Goal: Navigation & Orientation: Find specific page/section

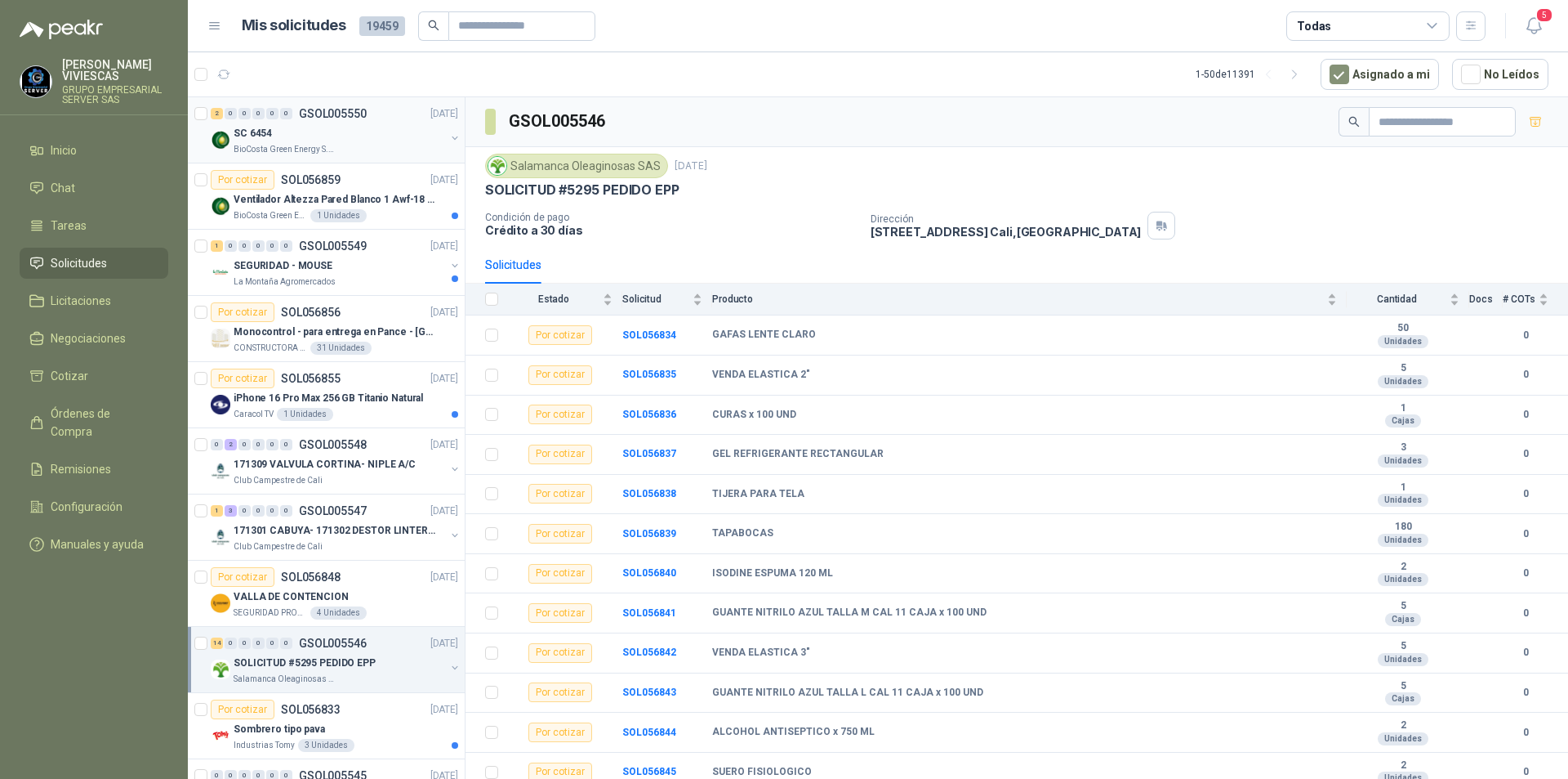
click at [267, 135] on p "SC 6454" at bounding box center [252, 133] width 38 height 16
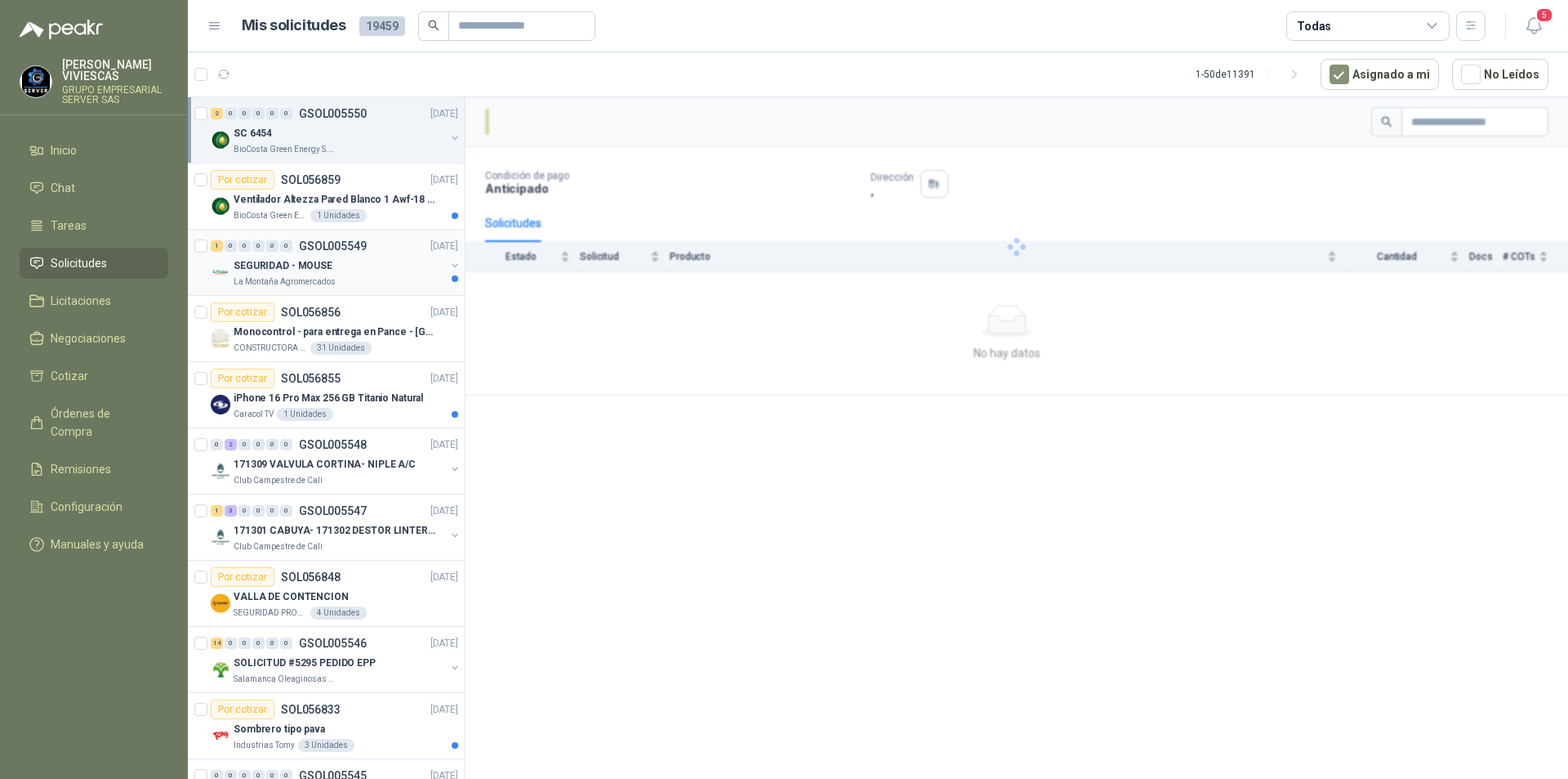
click at [277, 289] on div "1 0 0 0 0 0 GSOL005549 [DATE] SEGURIDAD - MOUSE La Montaña Agromercados" at bounding box center [327, 262] width 277 height 66
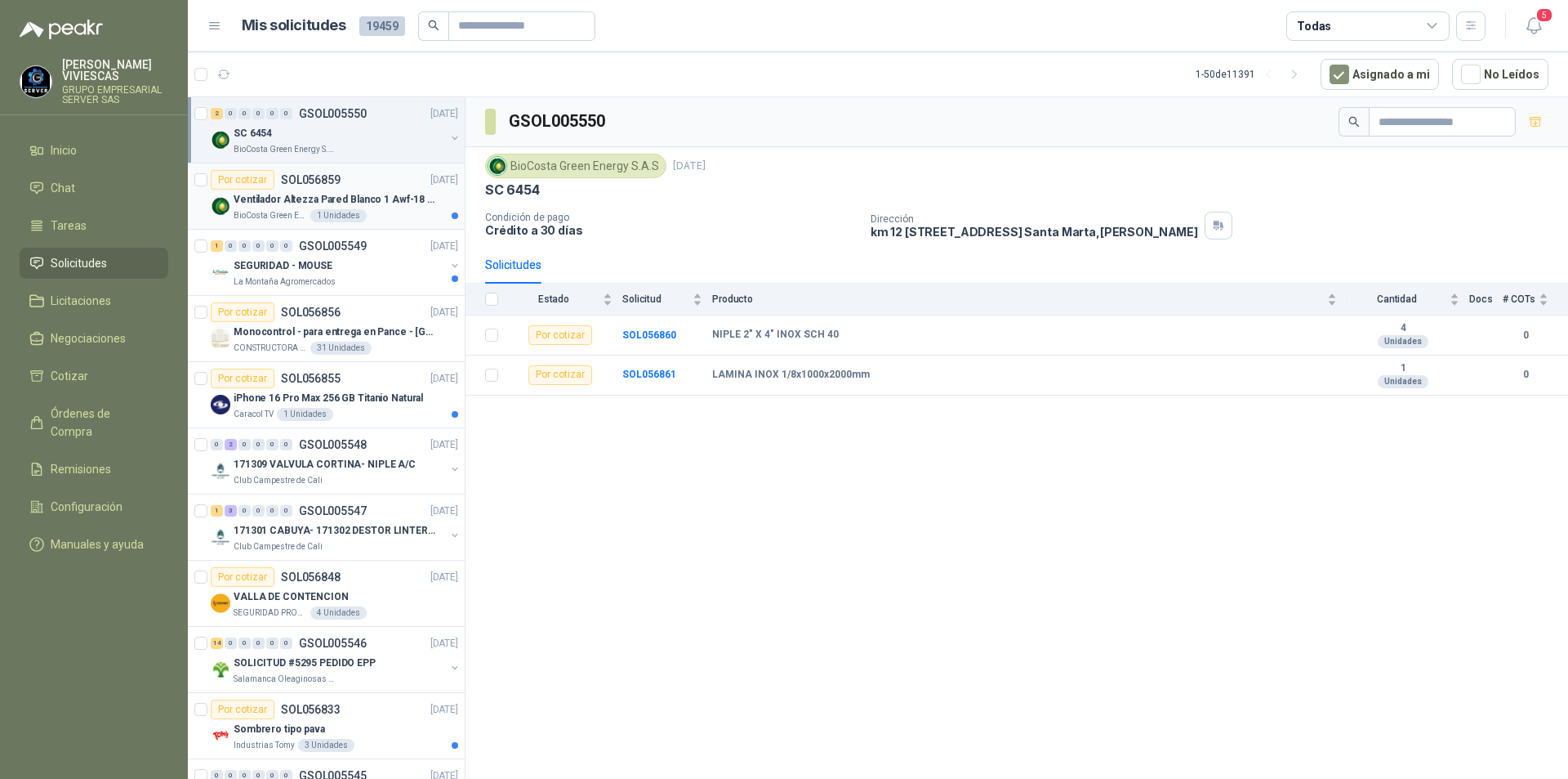
click at [269, 206] on p "Ventilador Altezza Pared Blanco 1 Awf-18 Pro Balinera" at bounding box center [335, 199] width 204 height 16
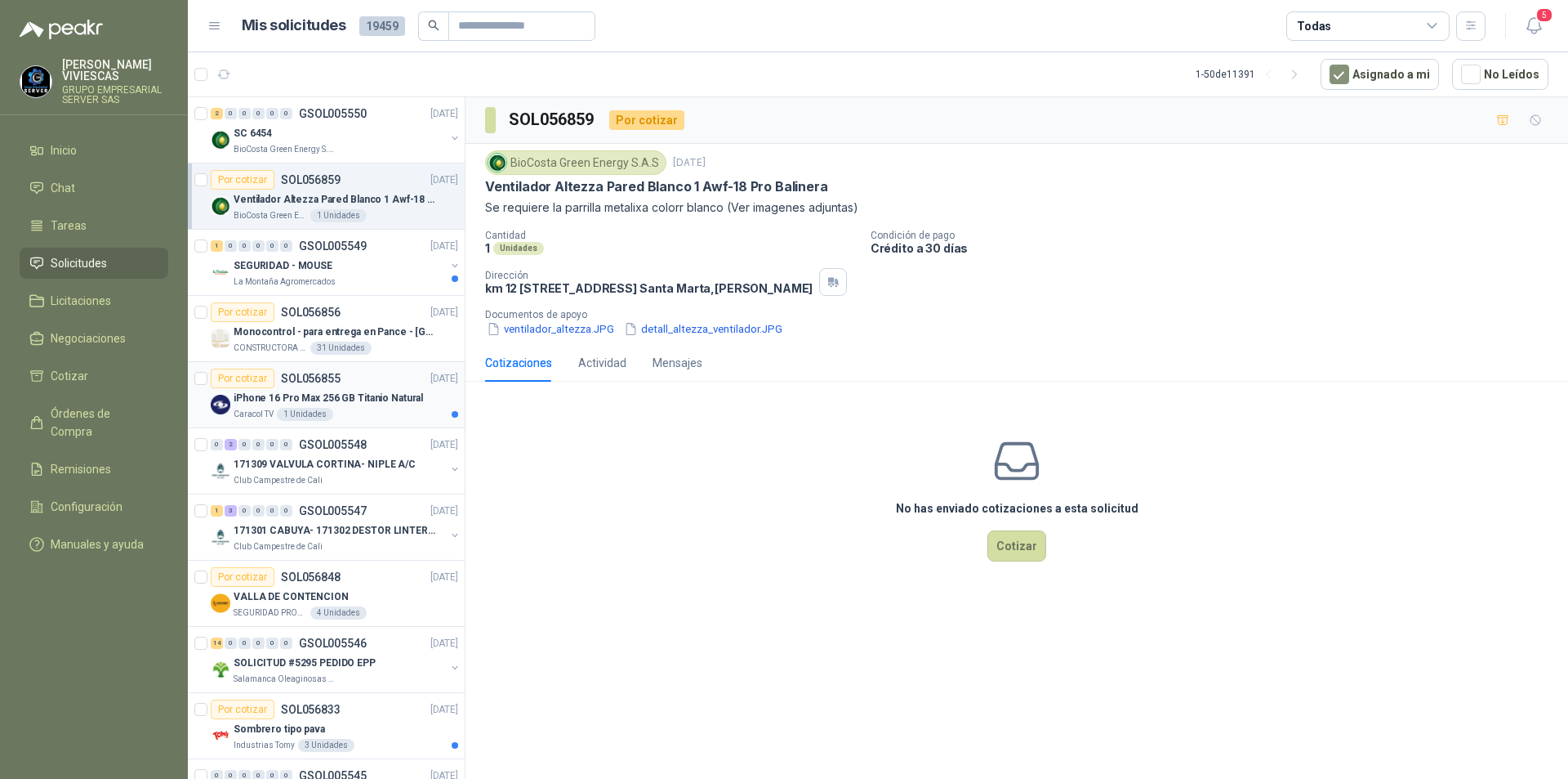
click at [291, 387] on div "Por cotizar SOL056855" at bounding box center [275, 378] width 130 height 20
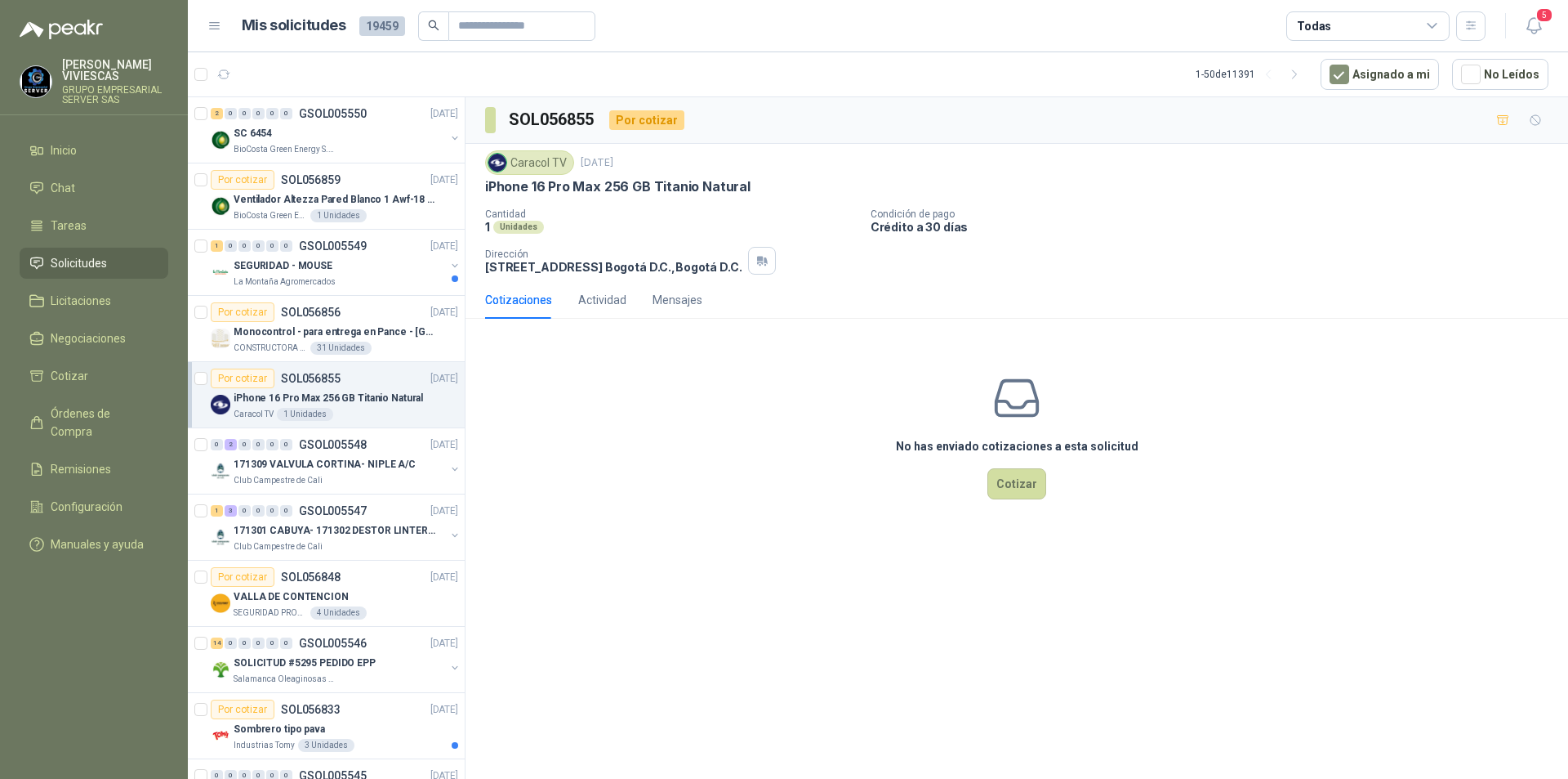
click at [97, 263] on span "Solicitudes" at bounding box center [78, 262] width 57 height 18
